Goal: Information Seeking & Learning: Learn about a topic

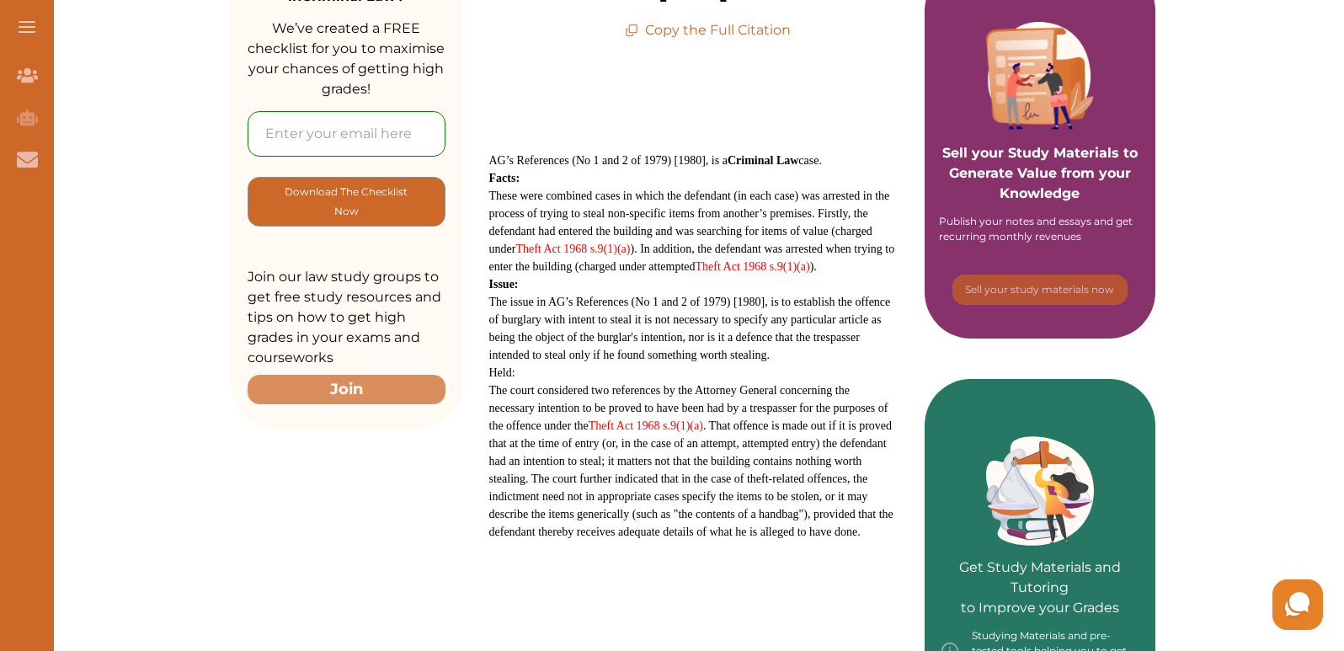
scroll to position [337, 0]
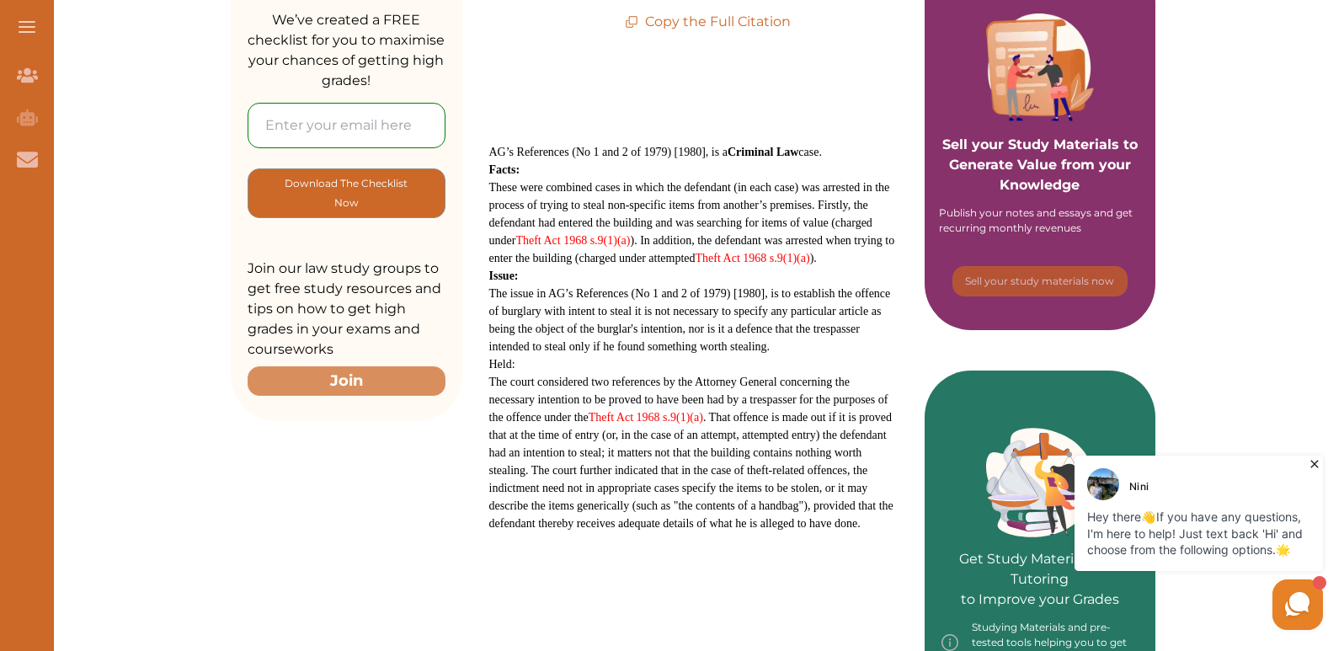
click at [1309, 468] on icon at bounding box center [1314, 463] width 17 height 17
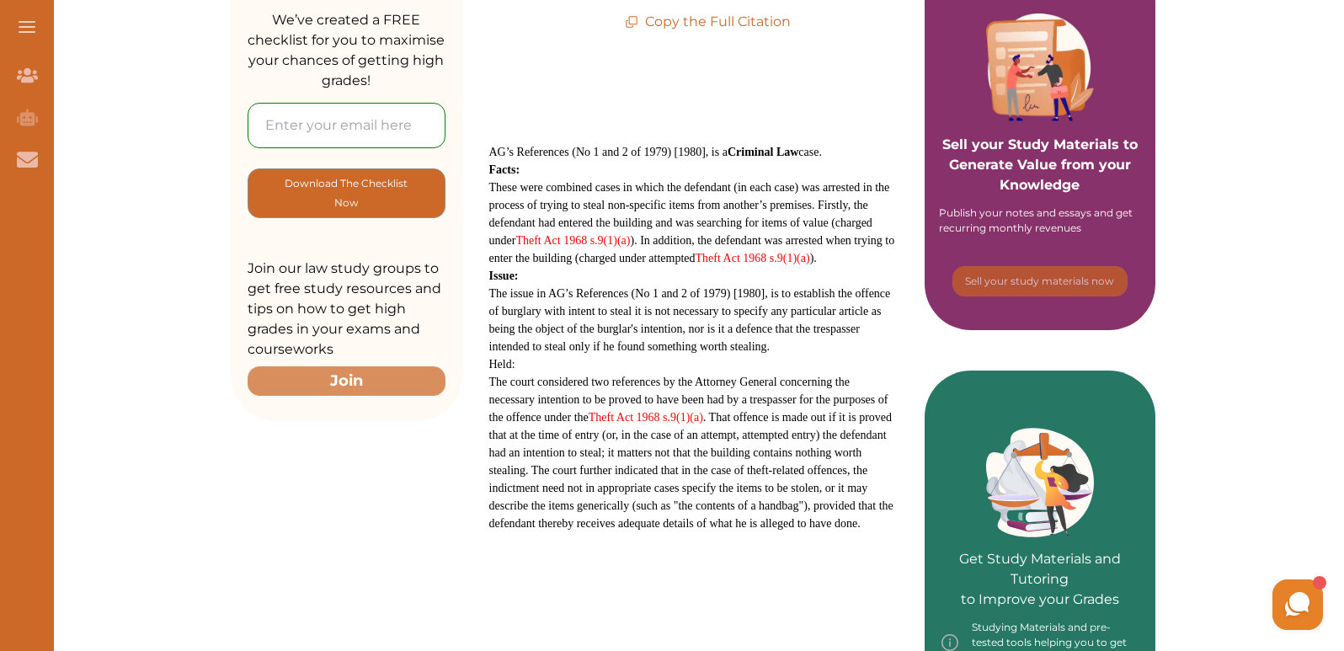
drag, startPoint x: 492, startPoint y: 184, endPoint x: 860, endPoint y: 555, distance: 522.0
click at [860, 555] on p "AG’s References (No 1 and 2 of 1979) [1980], is a Criminal Law case. Facts: The…" at bounding box center [693, 355] width 408 height 424
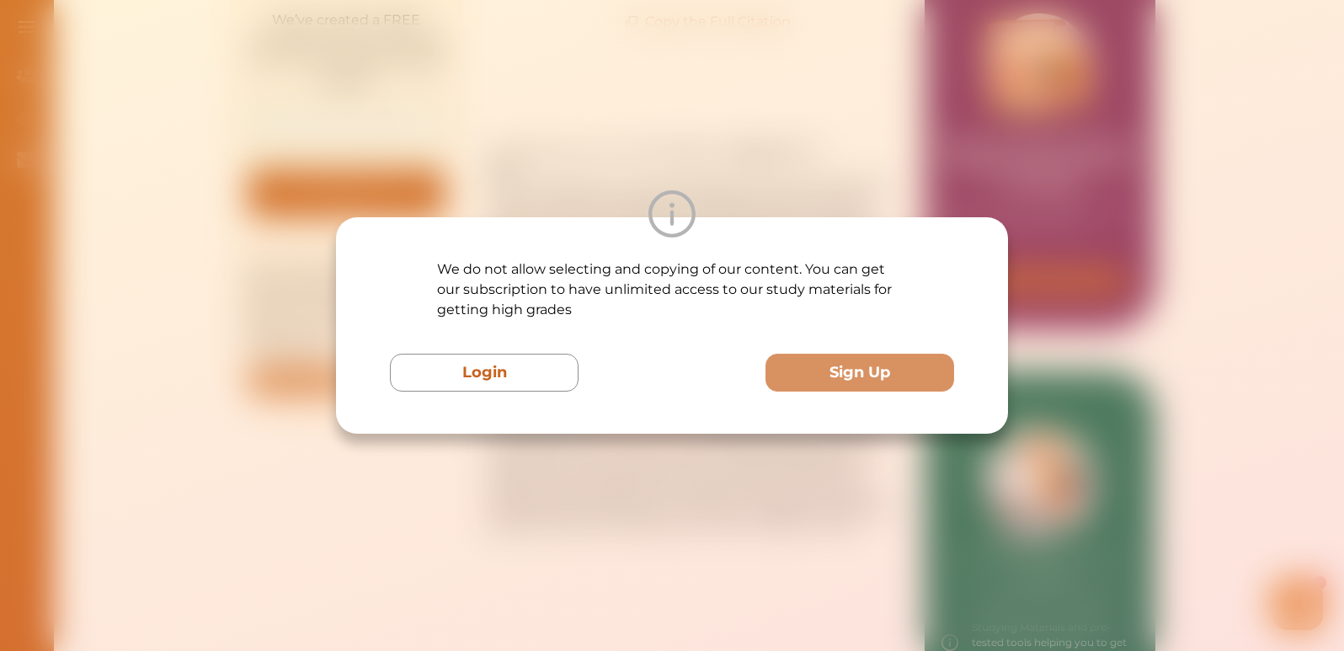
click at [797, 505] on div "We do not allow selecting and copying of our content. You can get our subscript…" at bounding box center [672, 325] width 1344 height 651
